Goal: Information Seeking & Learning: Learn about a topic

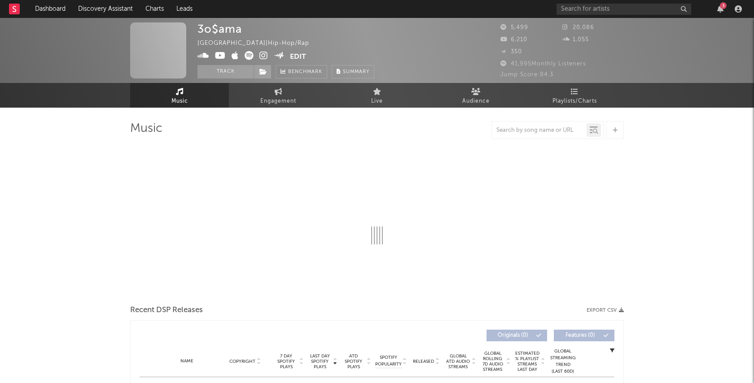
click at [720, 4] on div "3" at bounding box center [723, 5] width 7 height 7
select select "6m"
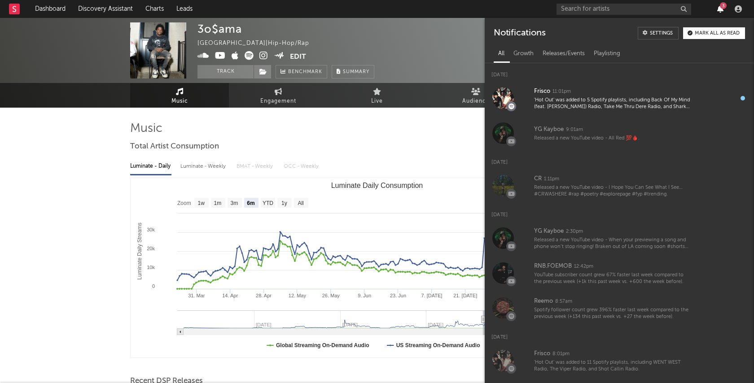
click at [719, 10] on icon "button" at bounding box center [720, 8] width 6 height 7
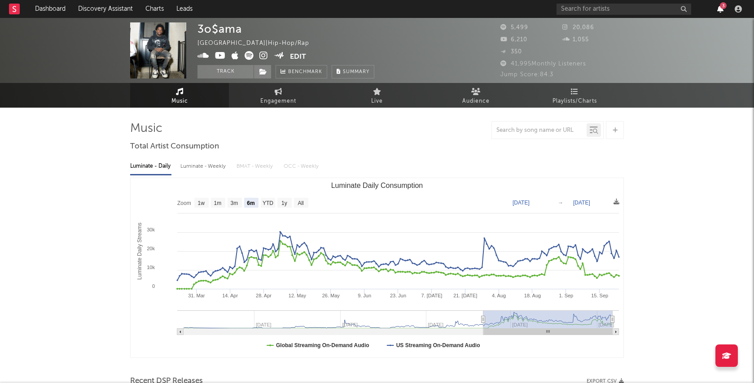
click at [719, 10] on icon "button" at bounding box center [720, 8] width 6 height 7
click at [651, 9] on input "text" at bounding box center [623, 9] width 135 height 11
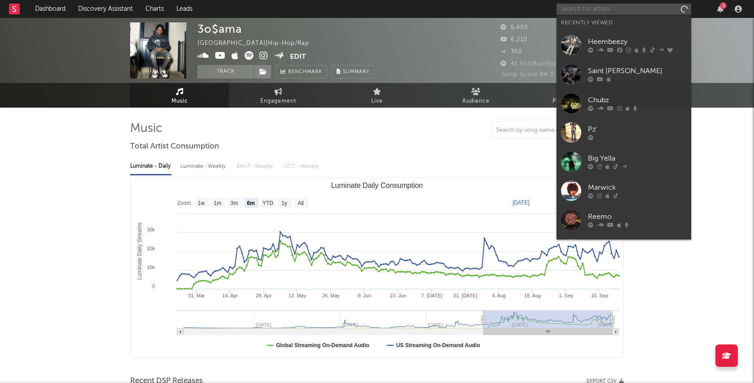
click at [613, 14] on input "text" at bounding box center [623, 9] width 135 height 11
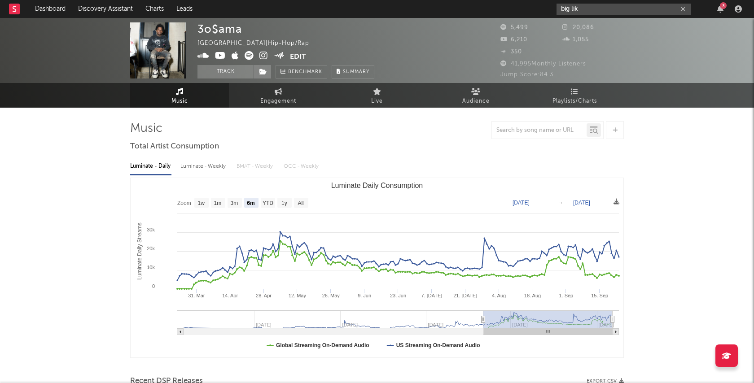
click at [614, 8] on input "big lik" at bounding box center [623, 9] width 135 height 11
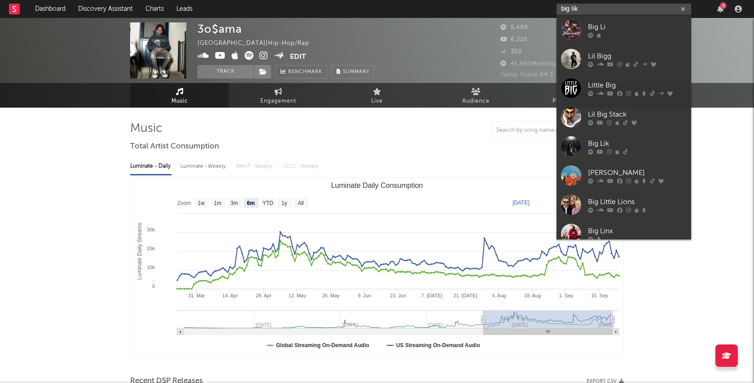
click at [561, 9] on input "big lik" at bounding box center [623, 9] width 135 height 11
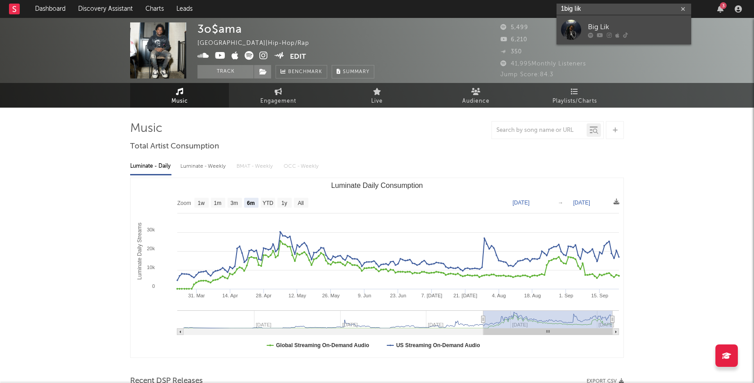
type input "1big lik"
click at [613, 19] on link "Big Lik" at bounding box center [623, 29] width 135 height 29
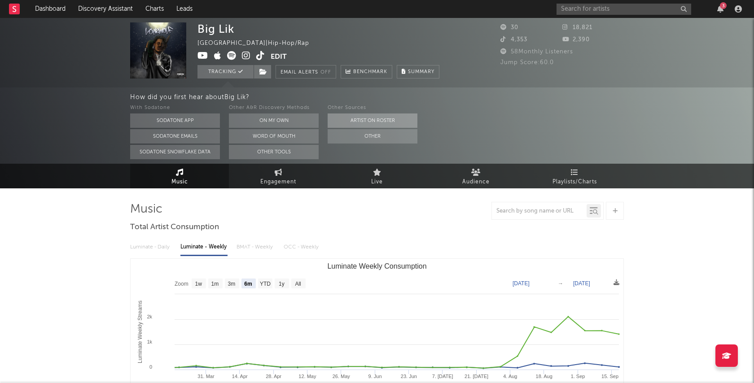
click at [373, 120] on button "Artist on Roster" at bounding box center [373, 121] width 90 height 14
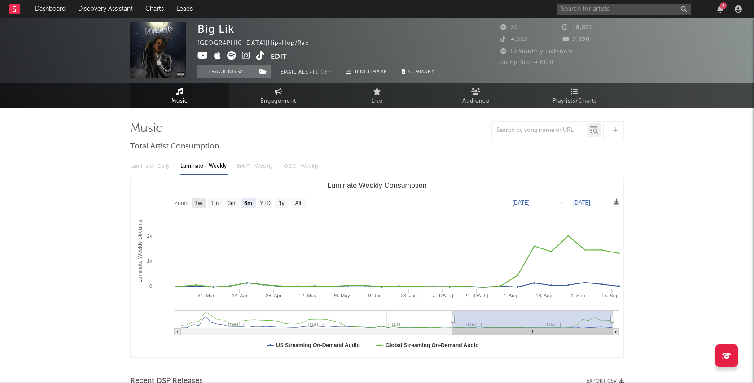
click at [199, 205] on text "1w" at bounding box center [198, 203] width 7 height 6
select select "1w"
type input "[DATE]"
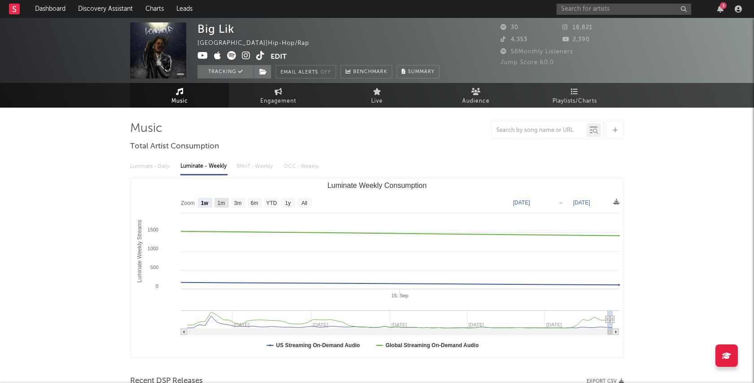
click at [223, 206] on text "1m" at bounding box center [222, 203] width 8 height 6
select select "1m"
type input "[DATE]"
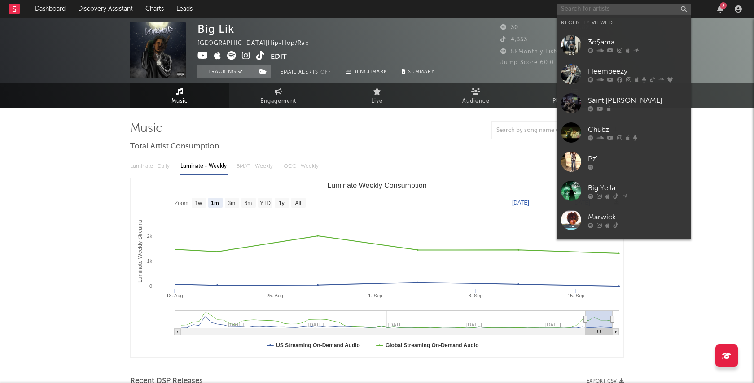
click at [616, 7] on input "text" at bounding box center [623, 9] width 135 height 11
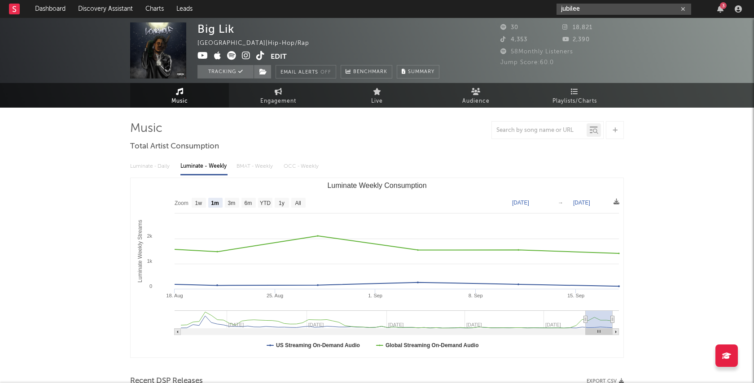
drag, startPoint x: 632, startPoint y: 8, endPoint x: 547, endPoint y: 4, distance: 84.4
click at [547, 4] on nav "Dashboard Discovery Assistant Charts Leads jubilee 3" at bounding box center [377, 9] width 754 height 18
paste input "[URL][DOMAIN_NAME]"
type input "[URL][DOMAIN_NAME]"
click at [685, 8] on button "button" at bounding box center [682, 9] width 7 height 9
